Goal: Task Accomplishment & Management: Manage account settings

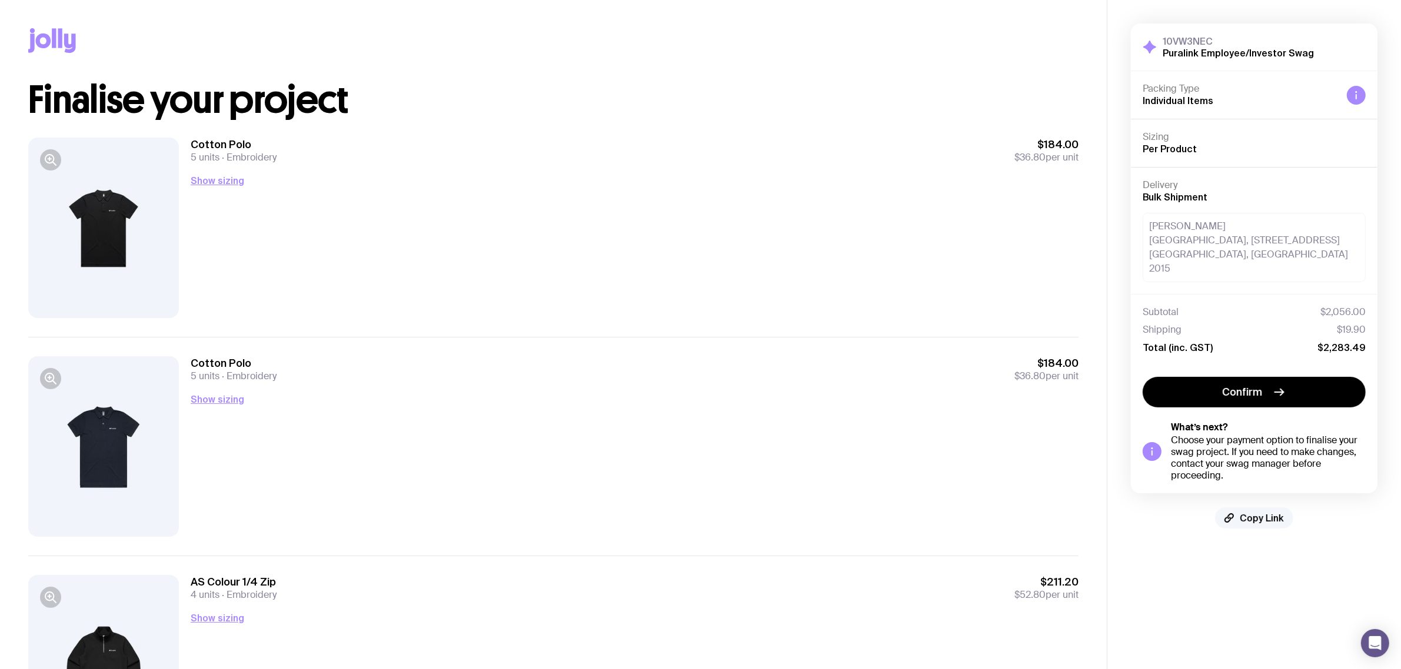
click at [1265, 515] on span "Copy Link" at bounding box center [1261, 518] width 44 height 12
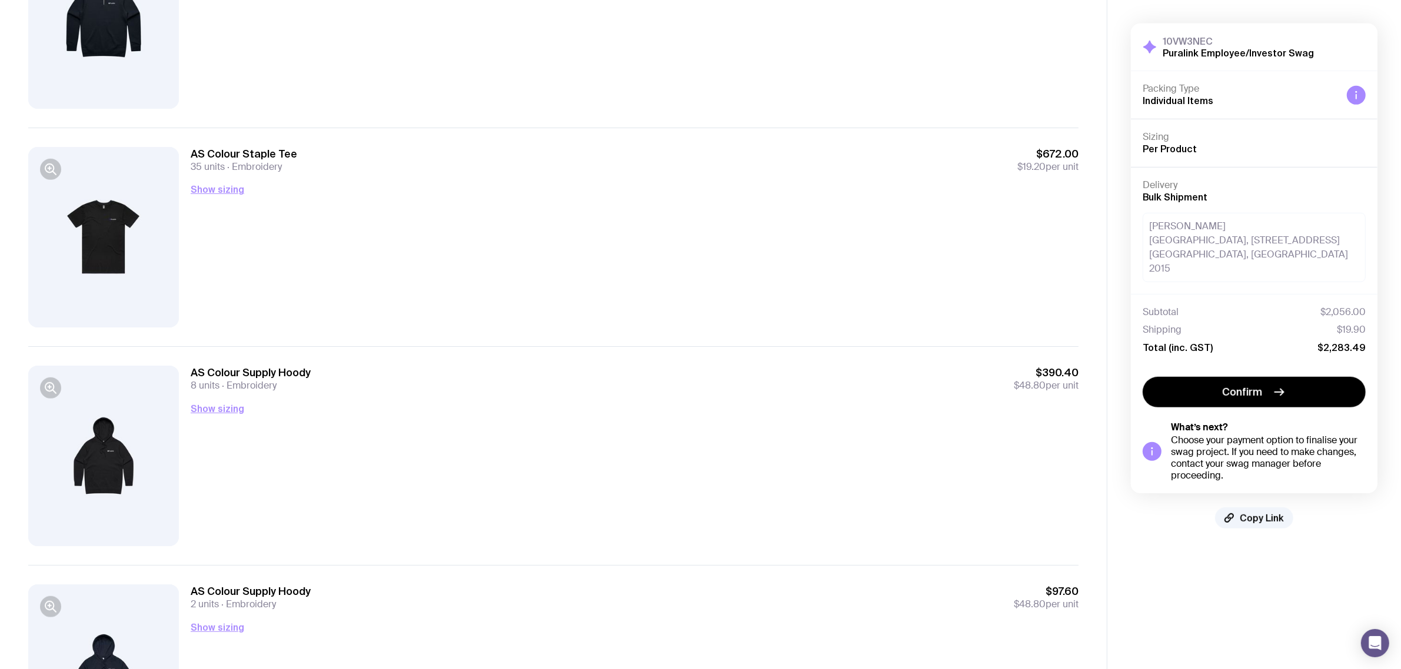
scroll to position [1005, 0]
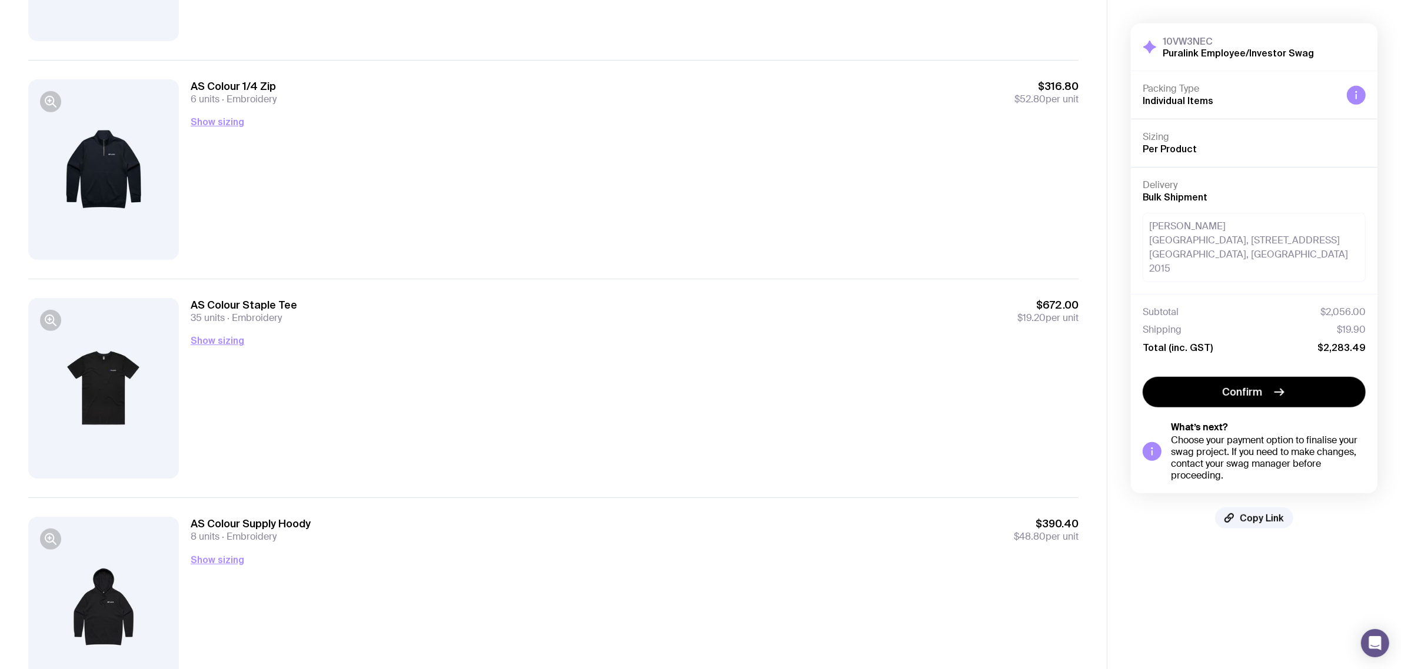
scroll to position [711, 0]
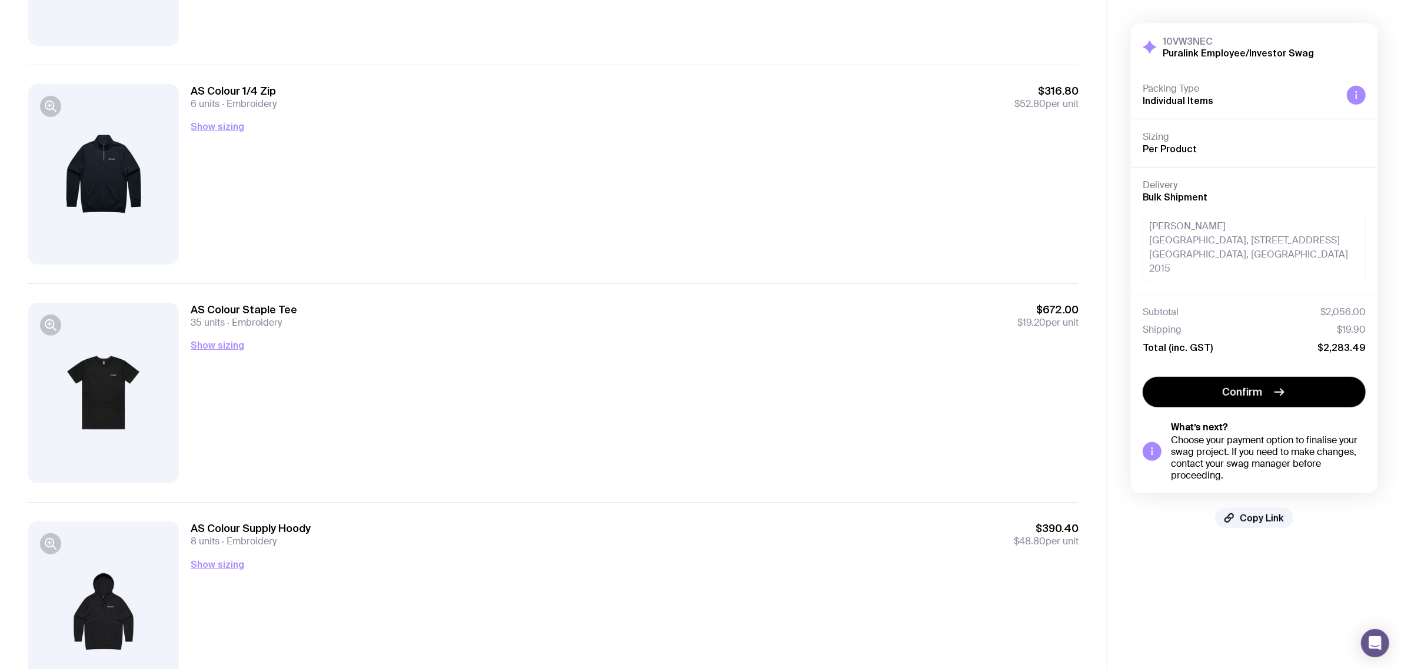
click at [512, 422] on div "AS Colour Staple Tee 35 units Embroidery $672.00 $19.20 per unit Show sizing Me…" at bounding box center [635, 393] width 888 height 181
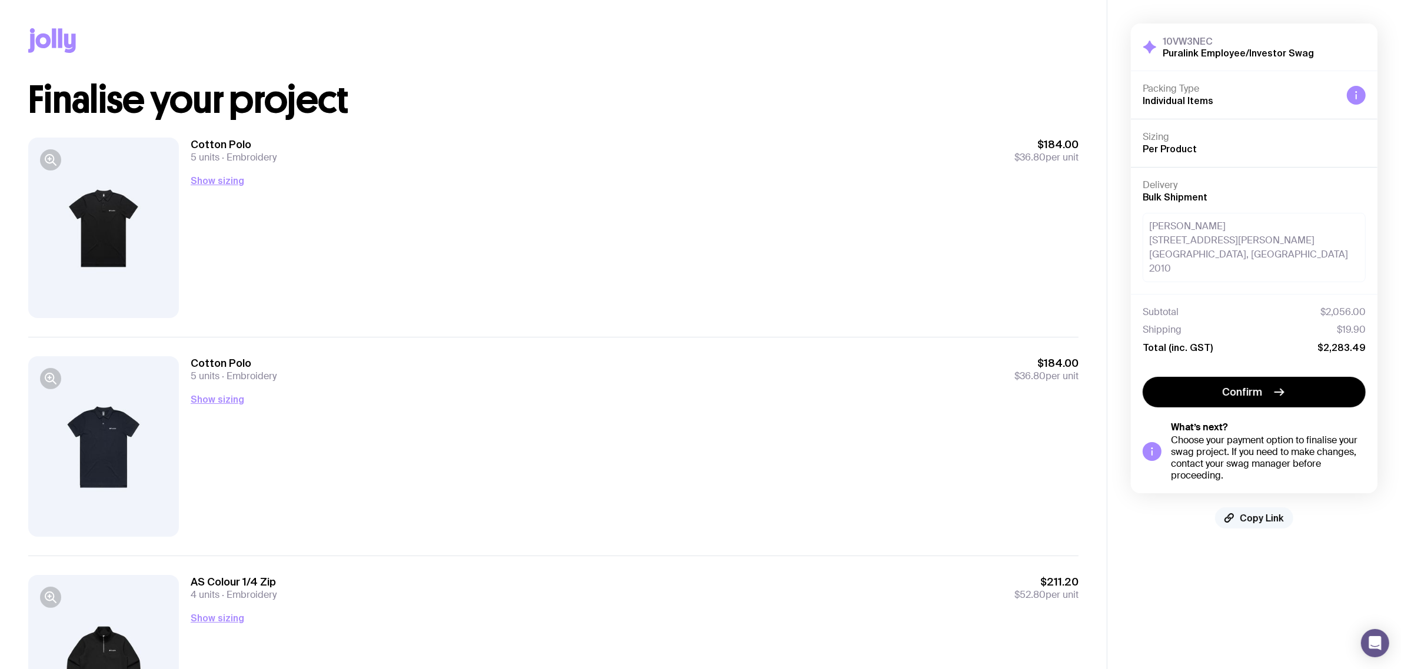
click at [1239, 510] on button "Copy Link" at bounding box center [1254, 518] width 78 height 21
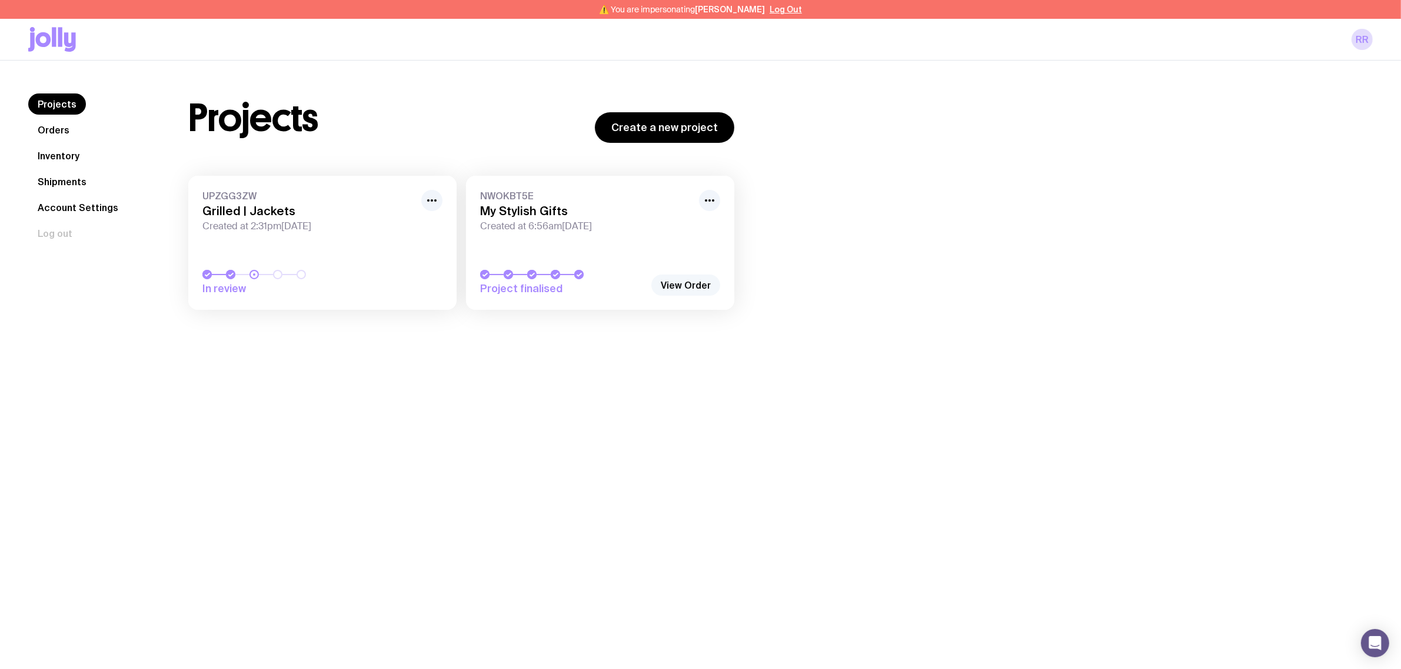
click at [692, 285] on link "View Order" at bounding box center [685, 285] width 69 height 21
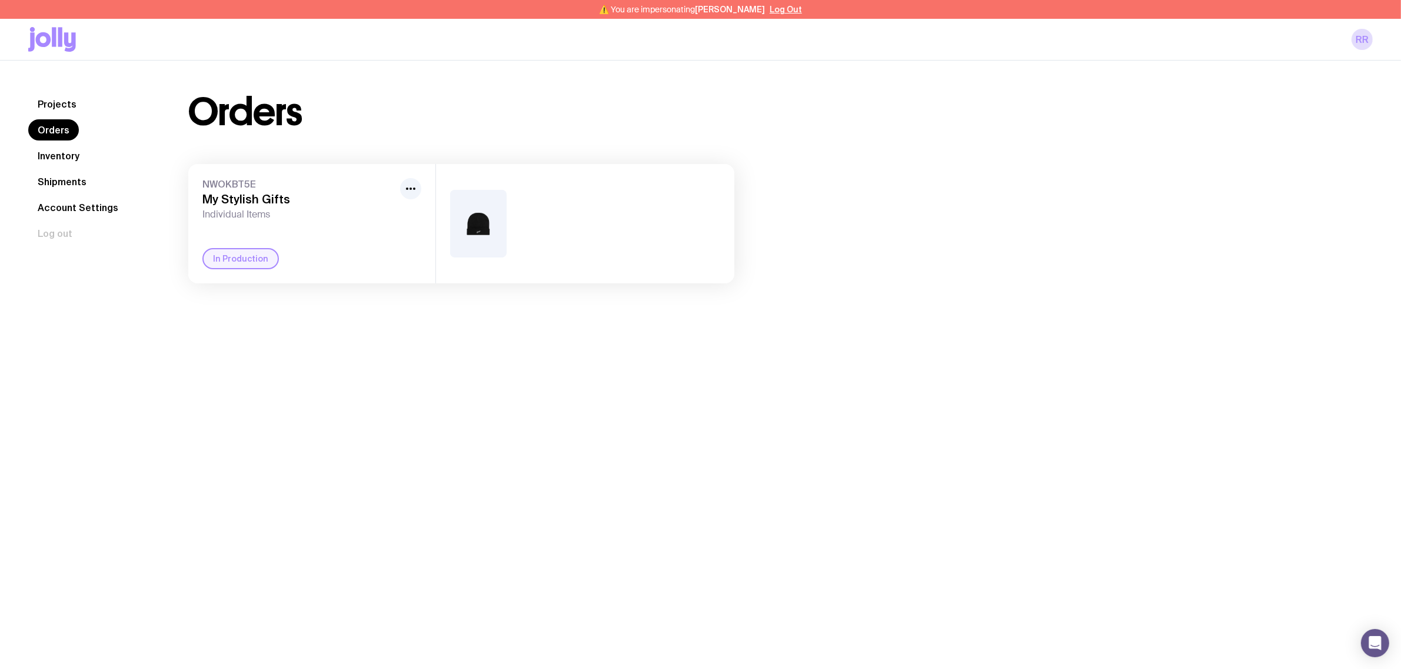
click at [456, 225] on img at bounding box center [478, 224] width 56 height 68
click at [68, 180] on link "Shipments" at bounding box center [62, 181] width 68 height 21
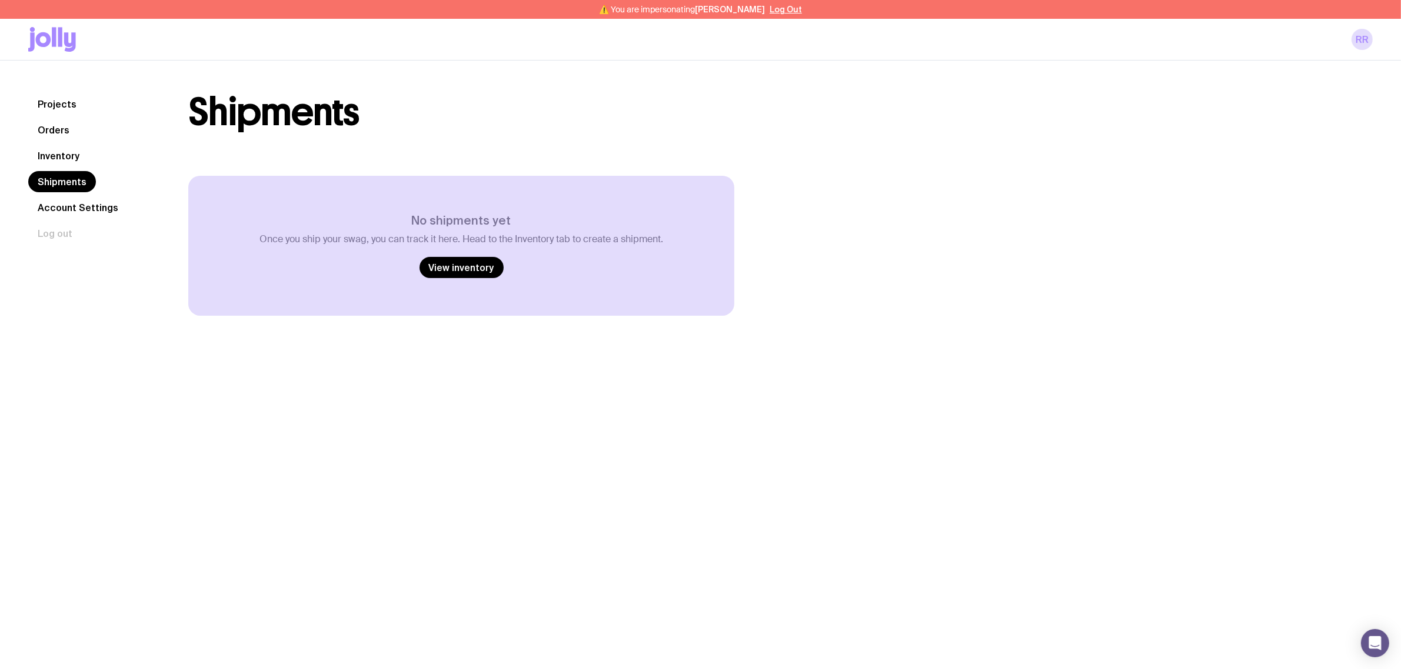
click at [95, 218] on link "Account Settings" at bounding box center [77, 207] width 99 height 21
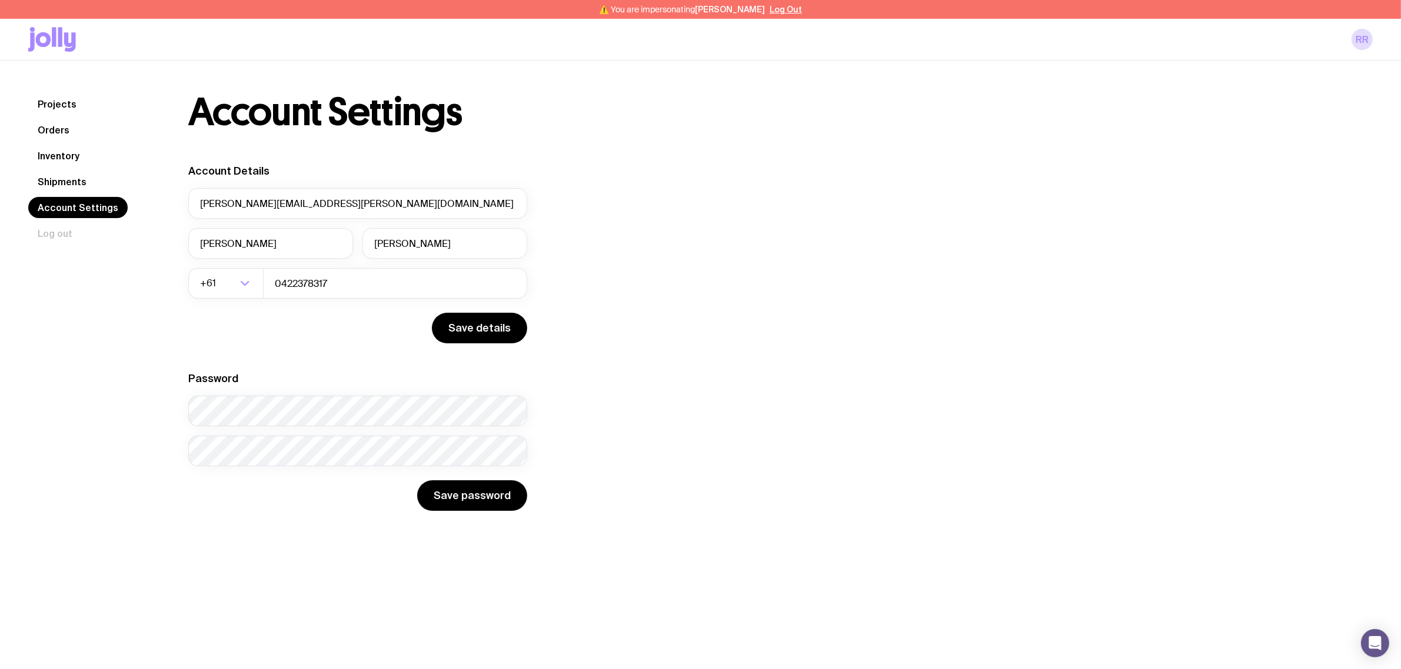
click at [59, 169] on nav "Projects Orders Inventory Shipments Account Settings Log out" at bounding box center [94, 169] width 132 height 151
click at [61, 159] on link "Inventory" at bounding box center [58, 155] width 61 height 21
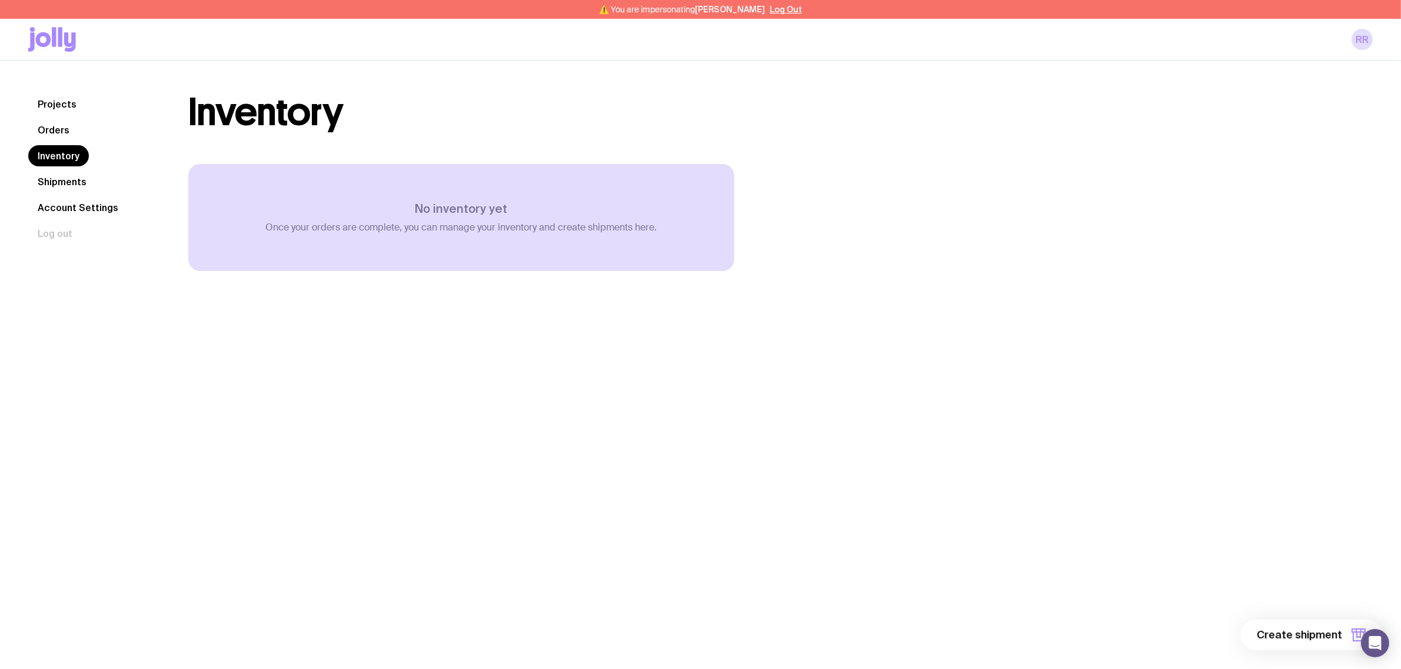
click at [78, 185] on link "Shipments" at bounding box center [62, 181] width 68 height 21
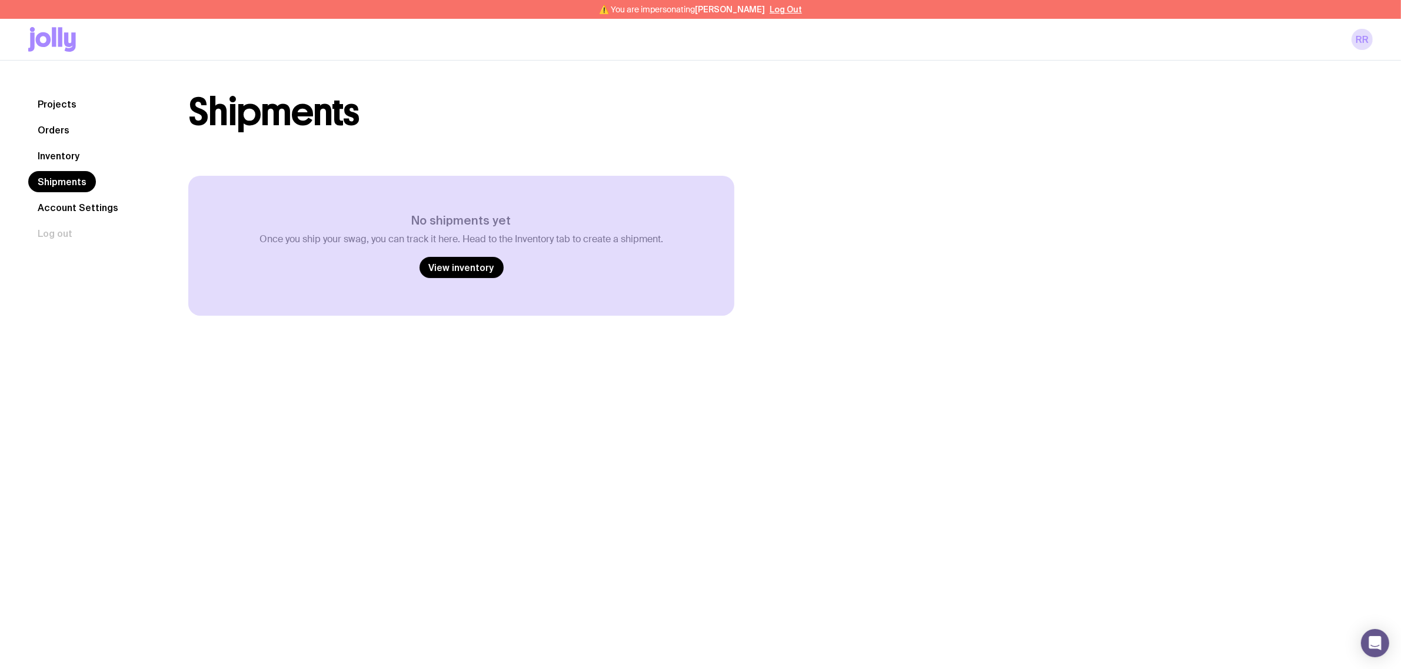
click at [49, 115] on nav "Projects Orders Inventory Shipments Account Settings Log out" at bounding box center [94, 169] width 132 height 151
click at [57, 106] on link "Projects" at bounding box center [57, 104] width 58 height 21
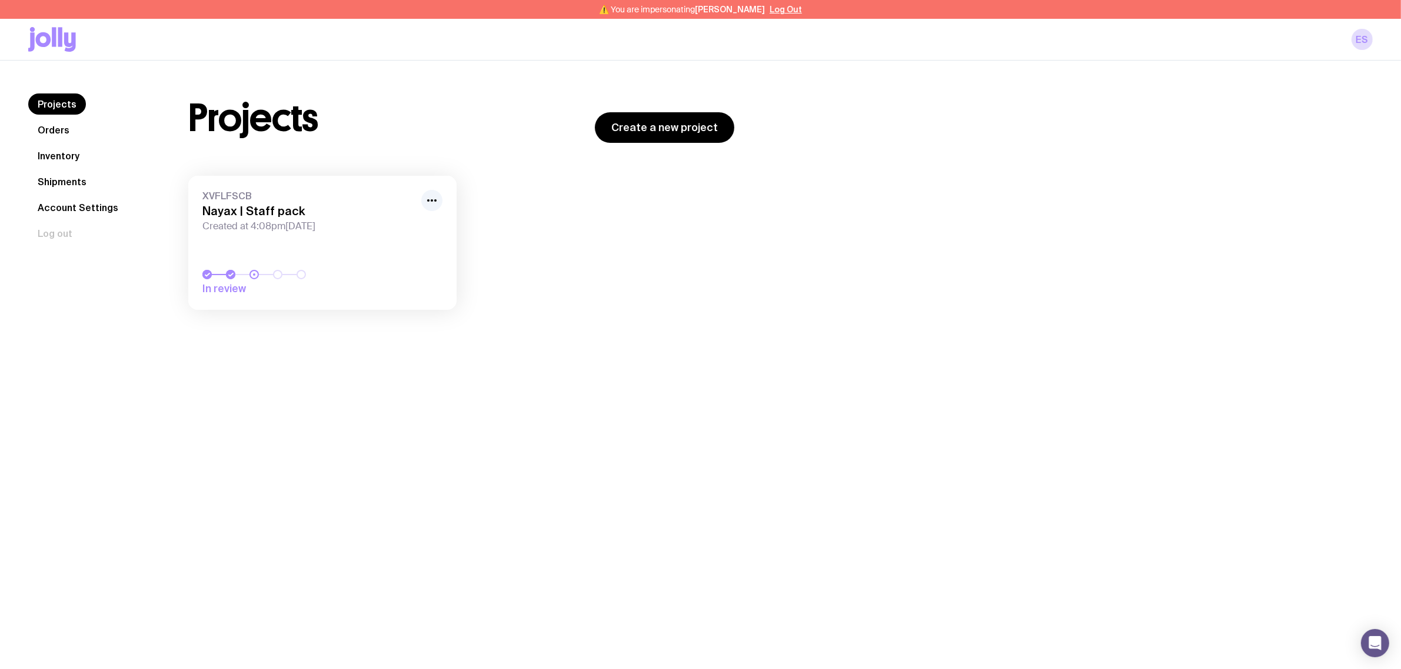
click at [279, 211] on h3 "Nayax | Staff pack" at bounding box center [308, 211] width 212 height 14
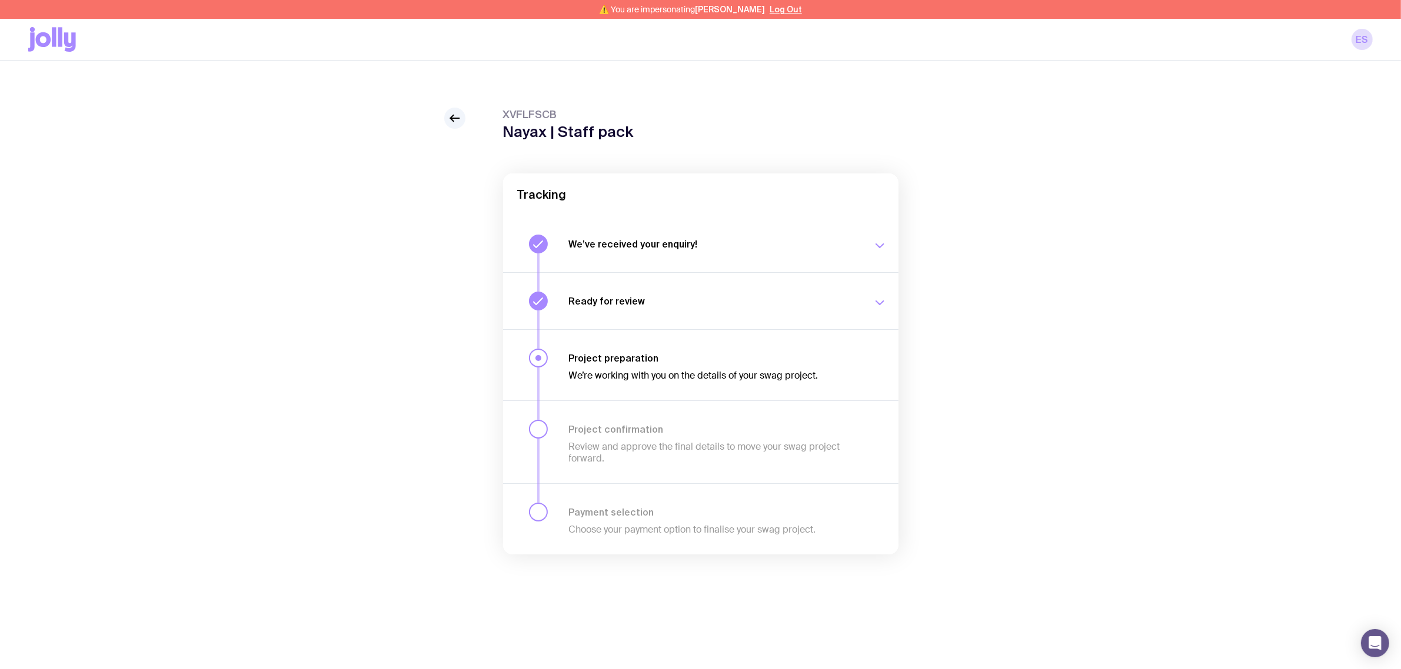
click at [618, 133] on h1 "Nayax | Staff pack" at bounding box center [568, 132] width 131 height 18
click at [619, 129] on h1 "Nayax | Staff pack" at bounding box center [568, 132] width 131 height 18
click at [631, 128] on header "XVFLFSCB Nayax | Staff pack" at bounding box center [700, 124] width 395 height 33
click at [628, 133] on header "XVFLFSCB Nayax | Staff pack" at bounding box center [700, 124] width 395 height 33
click at [627, 135] on h1 "Nayax | Staff pack" at bounding box center [568, 132] width 131 height 18
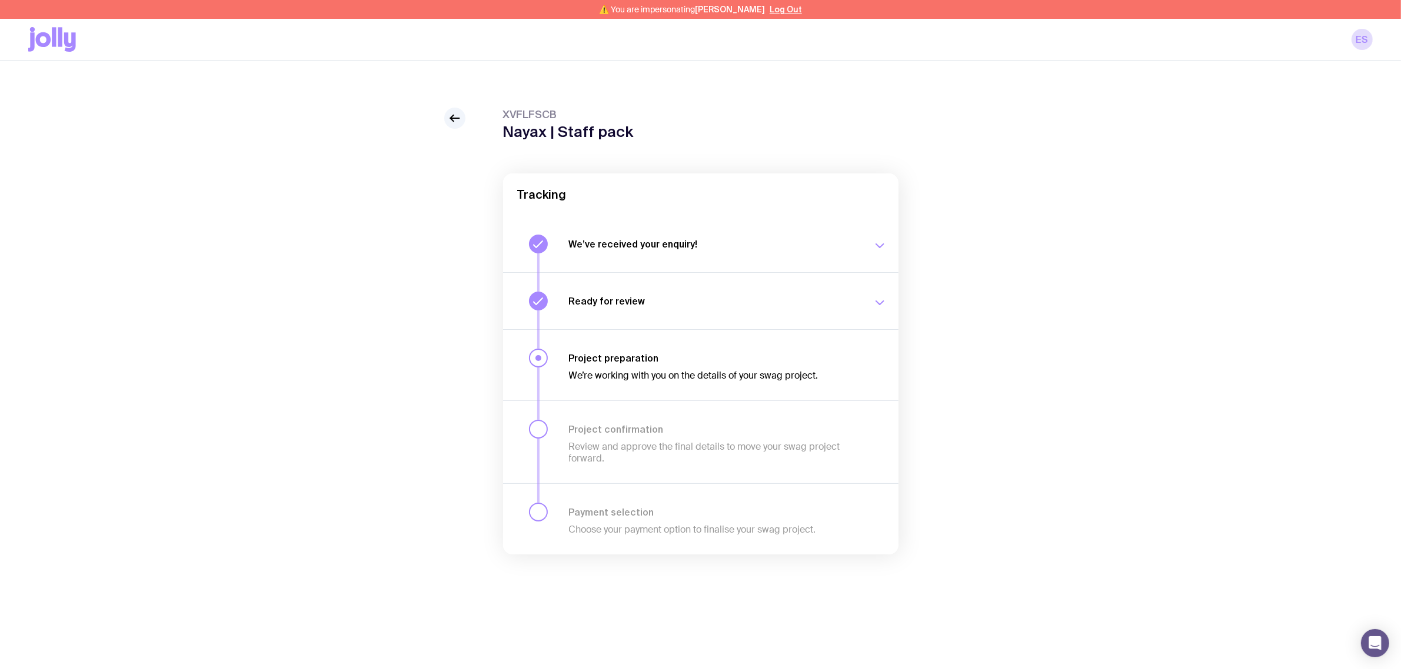
click at [627, 135] on h1 "Nayax | Staff pack" at bounding box center [568, 132] width 131 height 18
click at [448, 124] on icon at bounding box center [455, 118] width 14 height 14
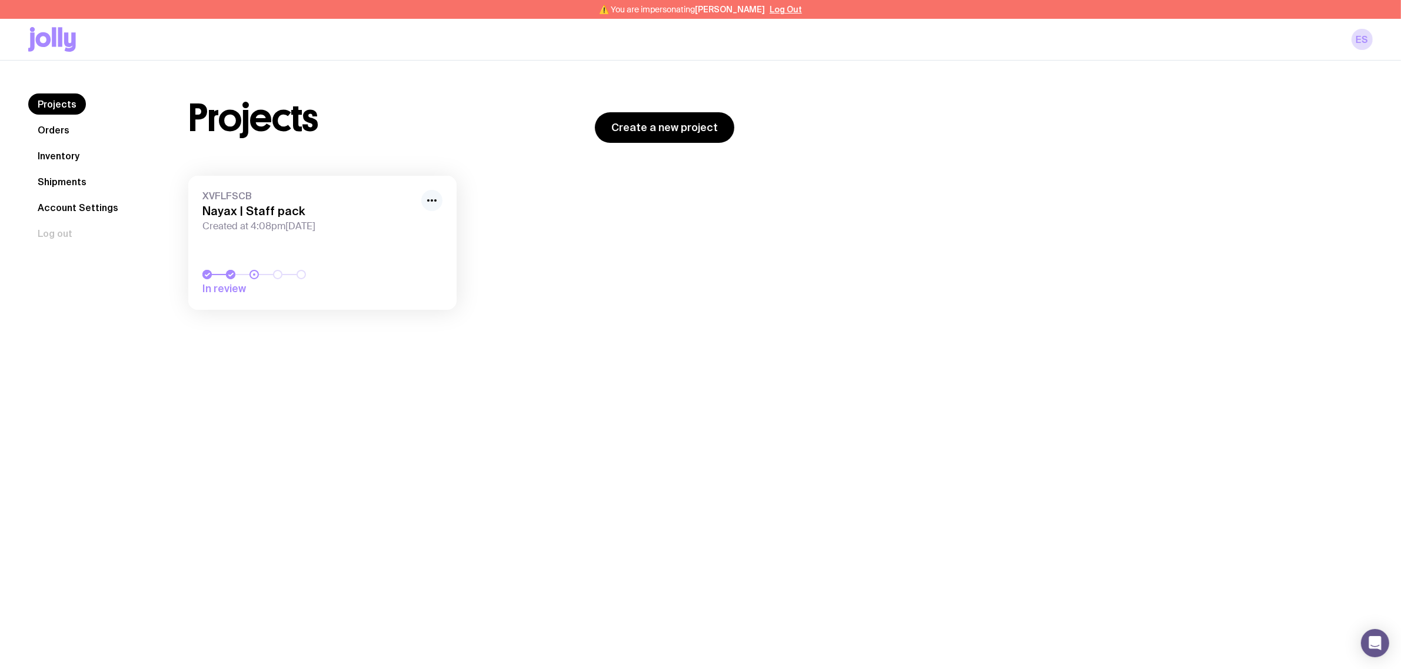
click at [439, 193] on div at bounding box center [431, 200] width 21 height 21
click at [428, 199] on icon "button" at bounding box center [432, 201] width 14 height 14
click at [404, 238] on button "Rename" at bounding box center [404, 244] width 56 height 12
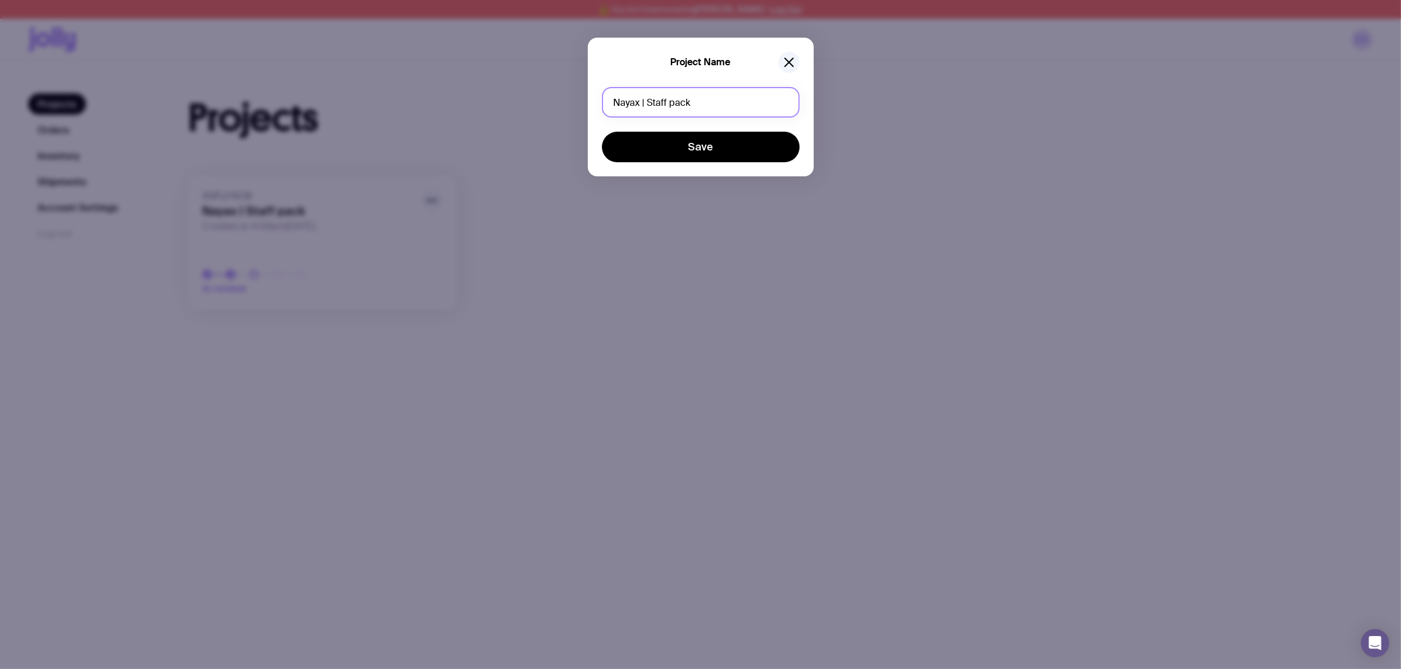
click at [699, 104] on input "Nayax | Staff pack" at bounding box center [701, 102] width 198 height 31
drag, startPoint x: 699, startPoint y: 104, endPoint x: 648, endPoint y: 102, distance: 50.6
click at [648, 102] on input "Nayax | Staff pack" at bounding box center [701, 102] width 198 height 31
type input "Nayax | Conference shirts"
click at [701, 149] on button "Save" at bounding box center [701, 147] width 198 height 31
